Goal: Task Accomplishment & Management: Use online tool/utility

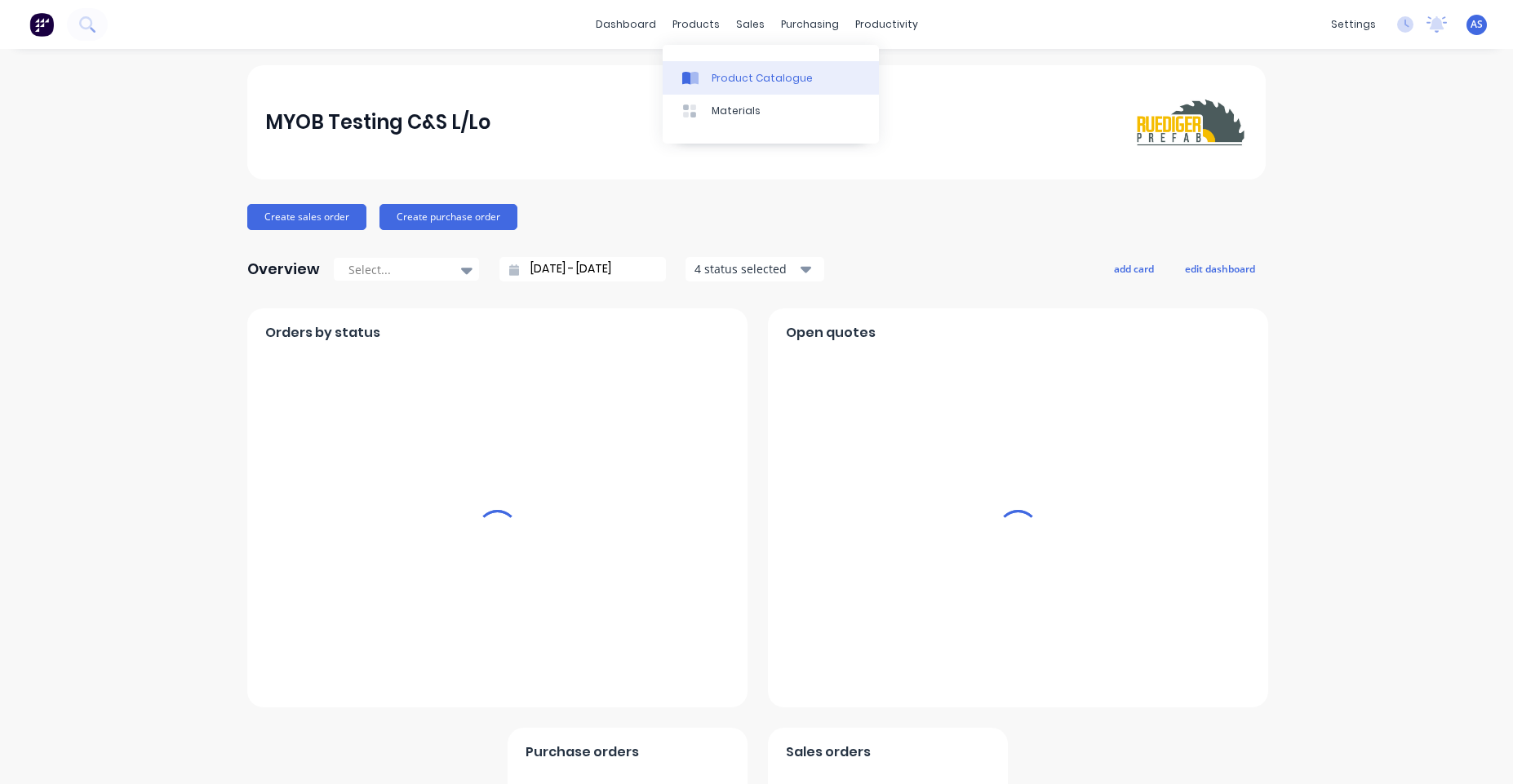
click at [727, 80] on div "Product Catalogue" at bounding box center [762, 78] width 101 height 14
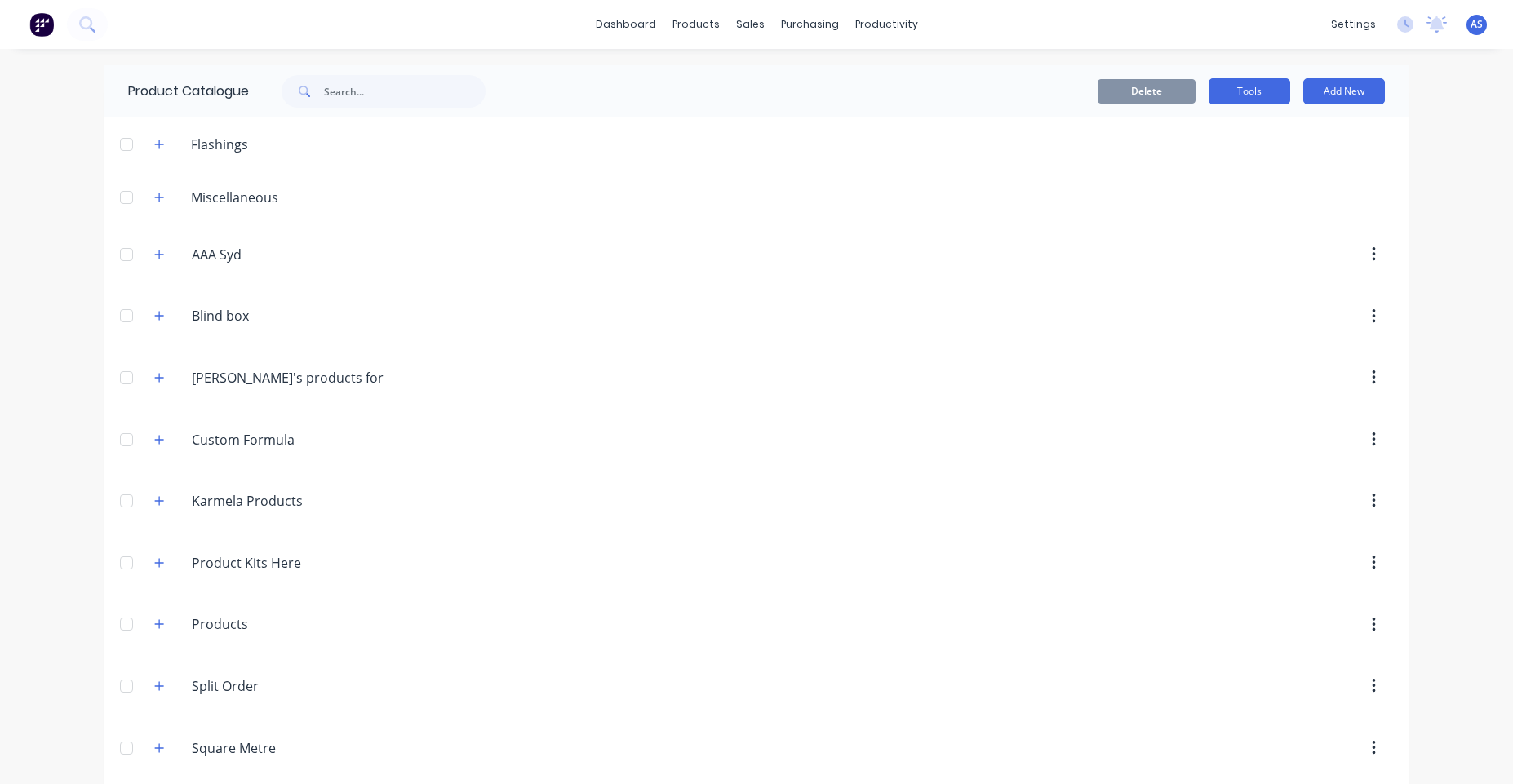
click at [1257, 96] on button "Tools" at bounding box center [1249, 90] width 82 height 26
click at [1192, 155] on div "Stocktake" at bounding box center [1213, 166] width 126 height 24
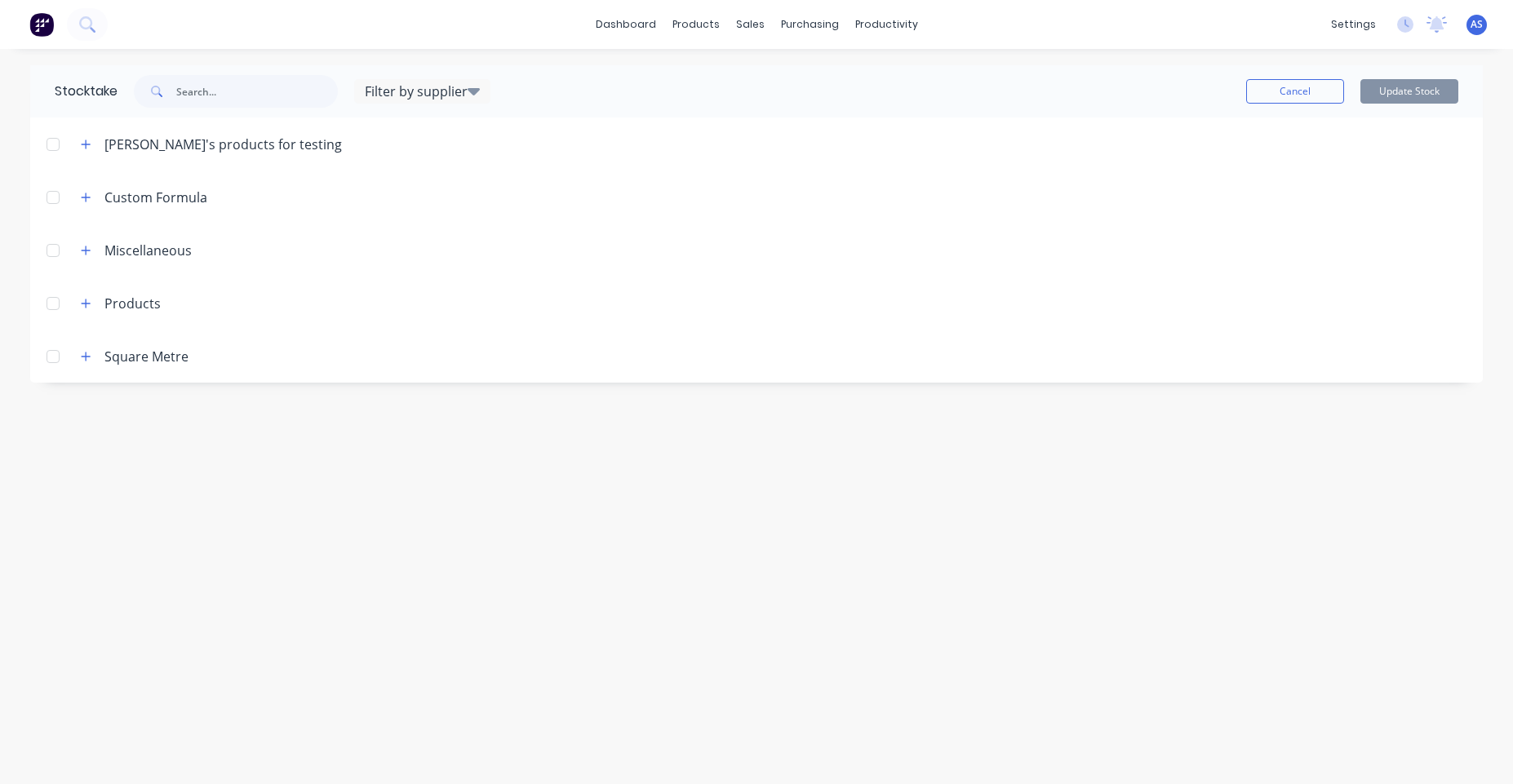
click at [282, 675] on div "Stocktake Filter by supplier Test Supplier 130923DD 123 (Send) Myobsup123 asdas…" at bounding box center [756, 416] width 1485 height 702
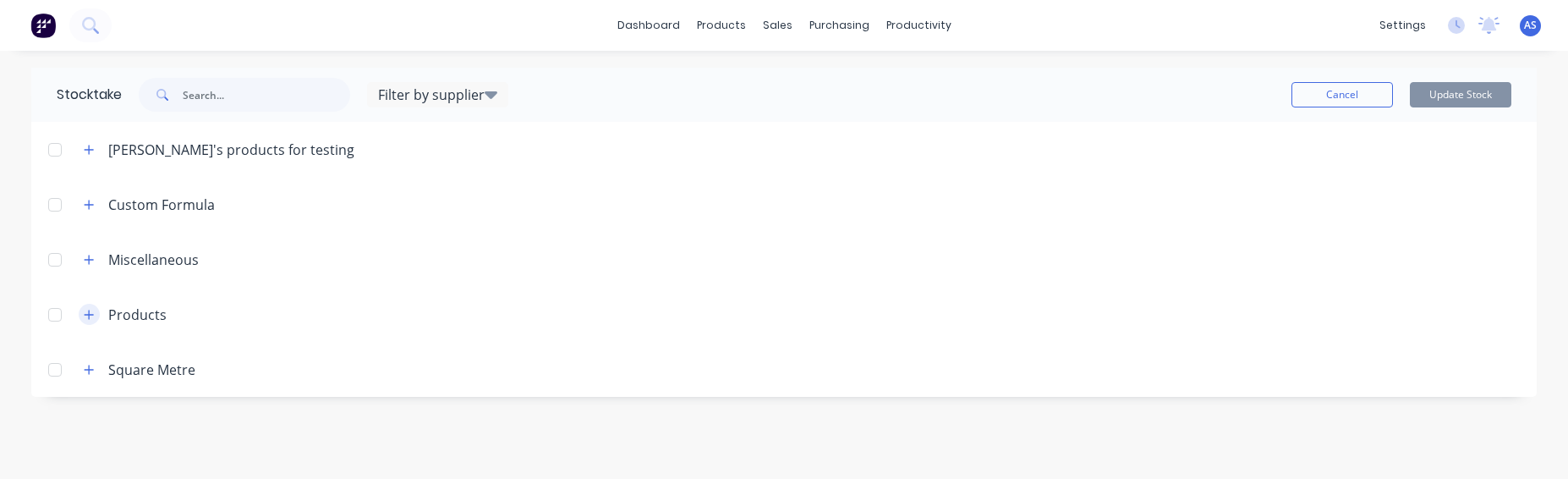
click at [86, 309] on icon "button" at bounding box center [89, 315] width 10 height 12
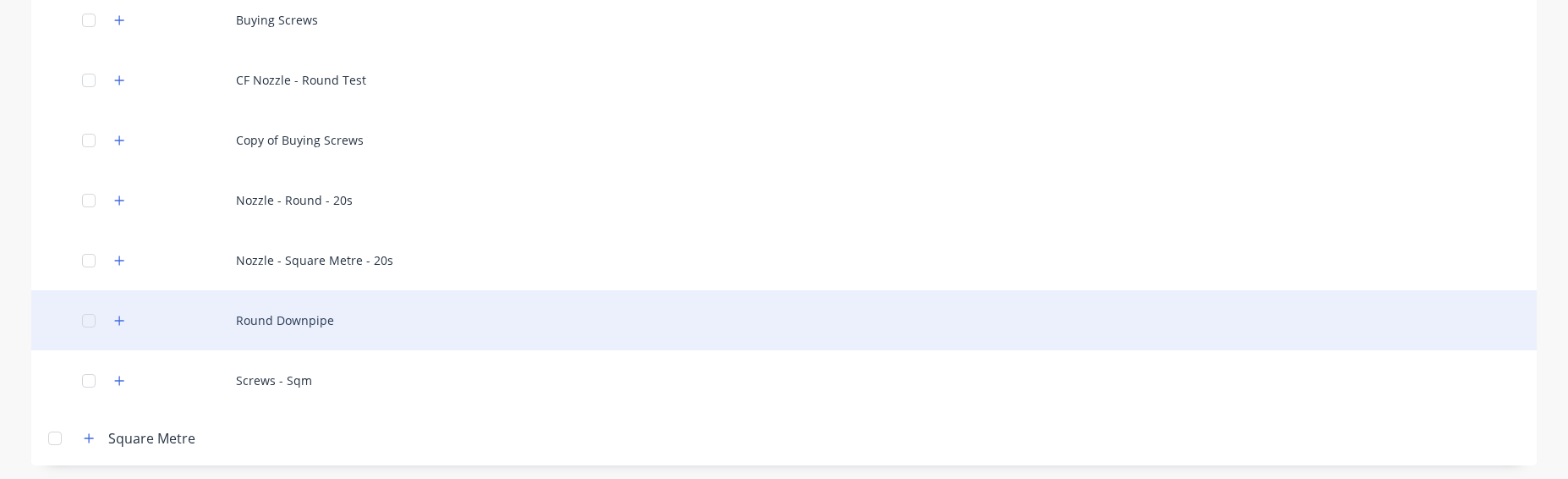
scroll to position [356, 0]
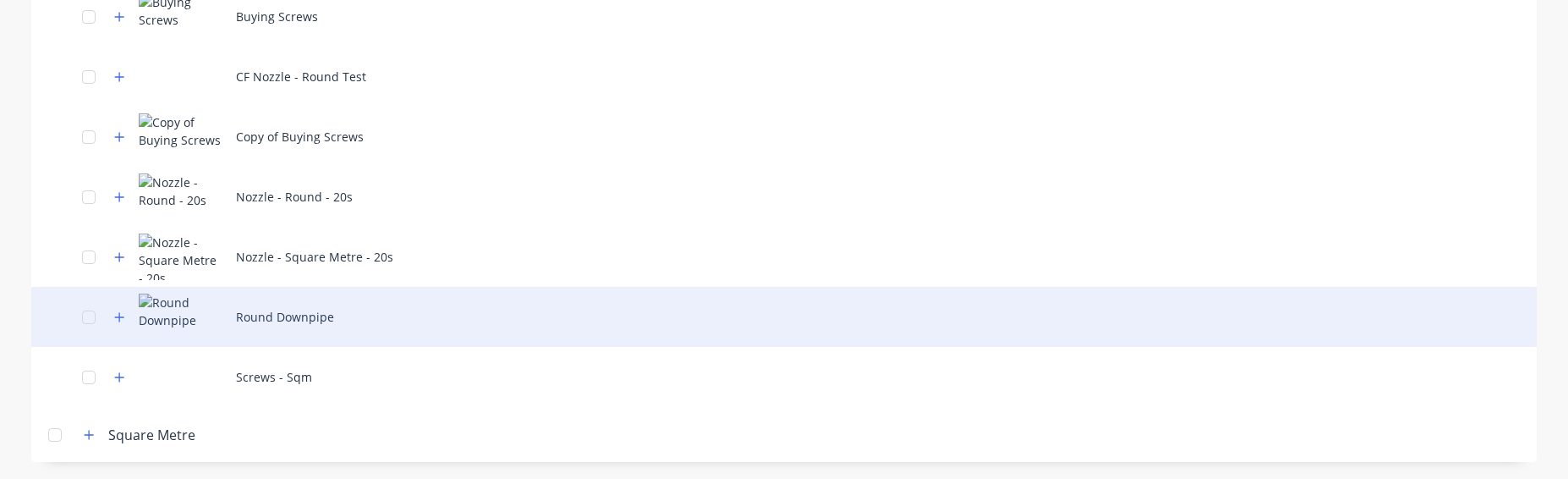
drag, startPoint x: 116, startPoint y: 317, endPoint x: 118, endPoint y: 345, distance: 28.1
click at [115, 319] on icon "button" at bounding box center [119, 317] width 10 height 12
